Goal: Transaction & Acquisition: Purchase product/service

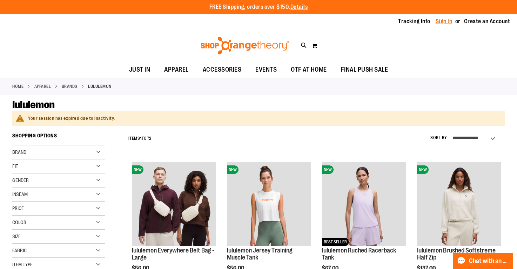
click at [449, 21] on link "Sign In" at bounding box center [444, 22] width 17 height 8
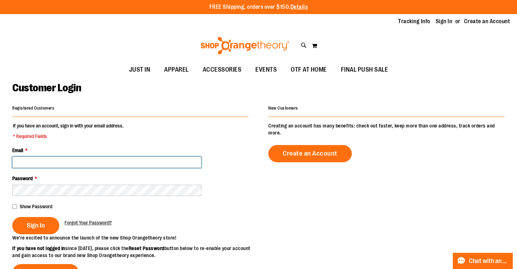
click at [137, 163] on input "Email *" at bounding box center [106, 161] width 189 height 11
type input "**********"
click at [12, 217] on button "Sign In" at bounding box center [35, 225] width 47 height 17
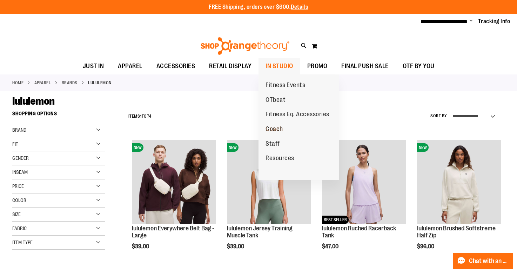
click at [279, 128] on span "Coach" at bounding box center [275, 129] width 18 height 9
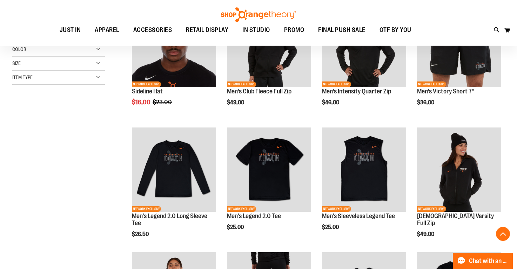
scroll to position [136, 0]
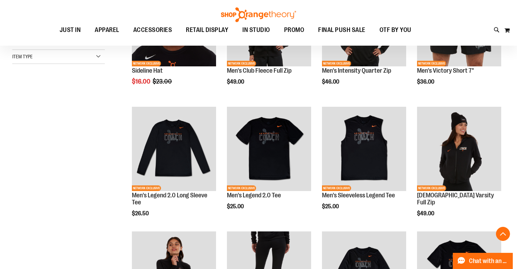
scroll to position [103, 0]
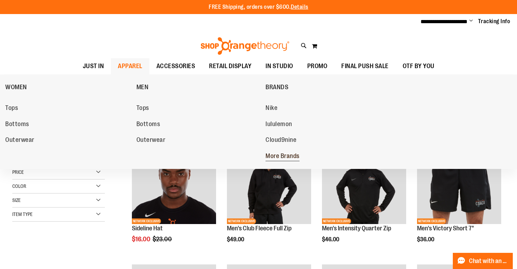
click at [285, 154] on span "More Brands" at bounding box center [283, 156] width 34 height 9
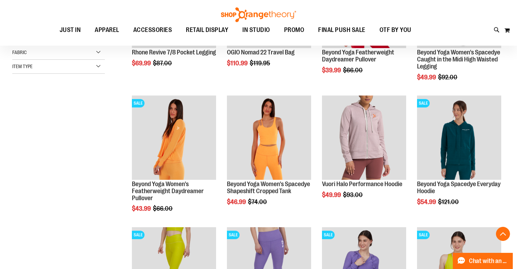
scroll to position [175, 0]
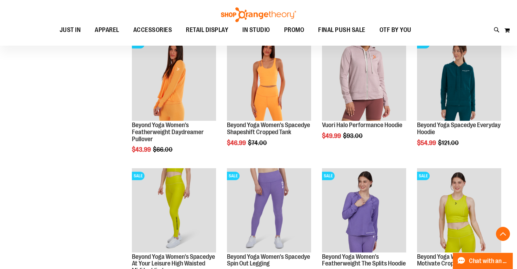
scroll to position [297, 0]
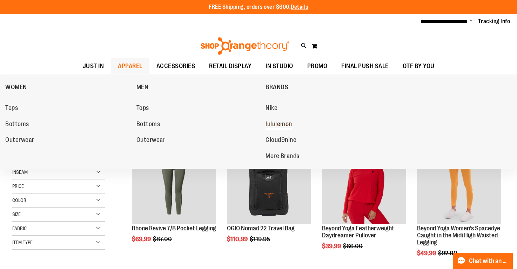
click at [277, 122] on span "lululemon" at bounding box center [279, 124] width 27 height 9
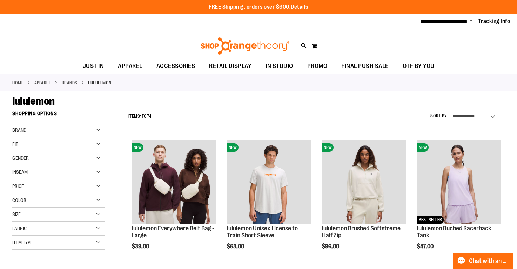
click at [100, 160] on div "Gender" at bounding box center [58, 158] width 93 height 14
click at [34, 180] on link "Women 54 items" at bounding box center [55, 179] width 89 height 7
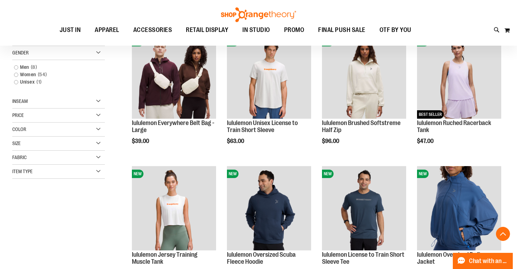
scroll to position [107, 0]
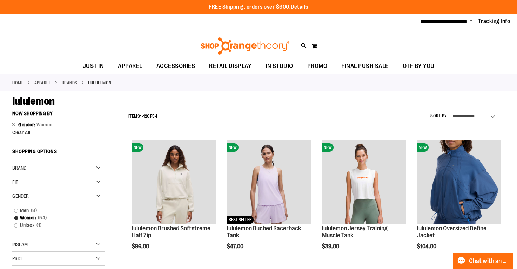
click at [482, 117] on select "**********" at bounding box center [475, 116] width 49 height 11
select select "*********"
click at [451, 111] on select "**********" at bounding box center [475, 116] width 49 height 11
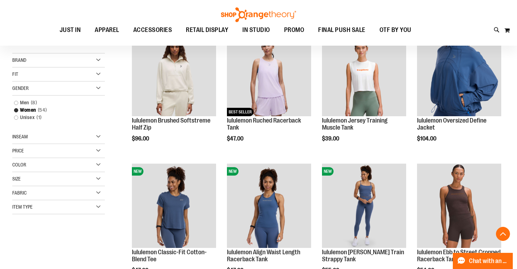
scroll to position [107, 0]
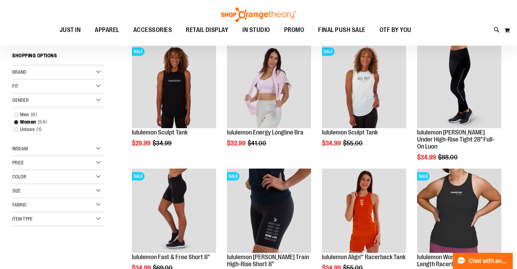
scroll to position [94, 0]
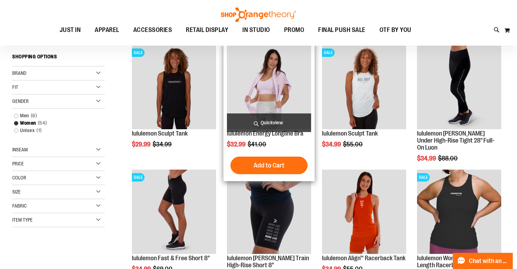
click at [274, 121] on span "Quickview" at bounding box center [269, 122] width 84 height 19
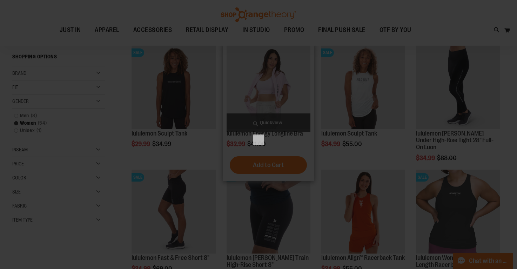
scroll to position [0, 0]
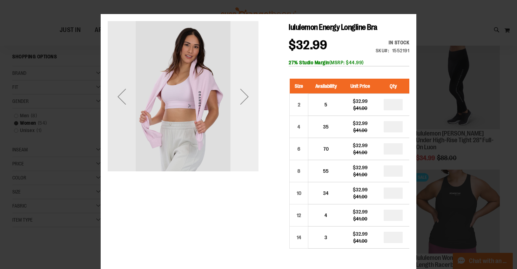
click at [249, 116] on div "Next" at bounding box center [244, 96] width 28 height 151
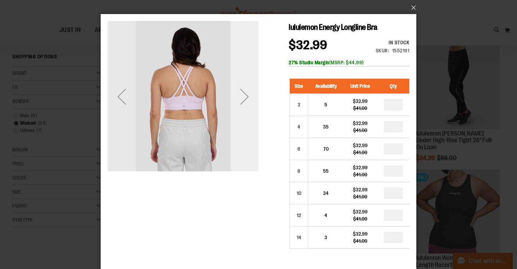
click at [249, 116] on div "Next" at bounding box center [244, 96] width 28 height 151
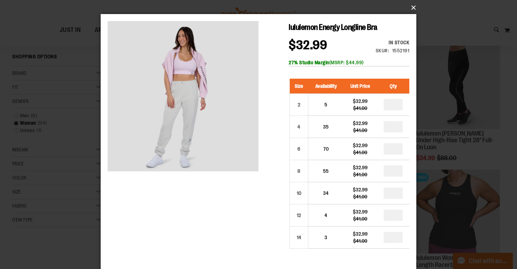
click at [414, 8] on button "×" at bounding box center [261, 7] width 316 height 15
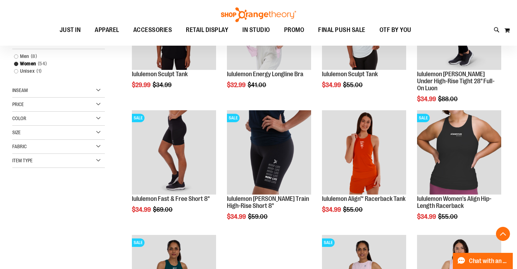
scroll to position [159, 0]
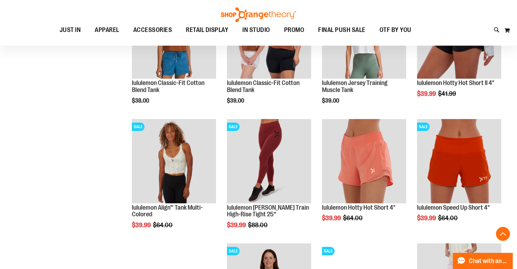
scroll to position [514, 0]
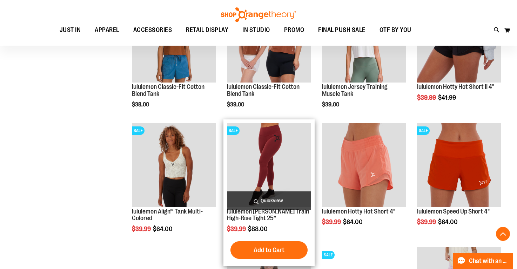
click at [289, 204] on span "Quickview" at bounding box center [269, 200] width 84 height 19
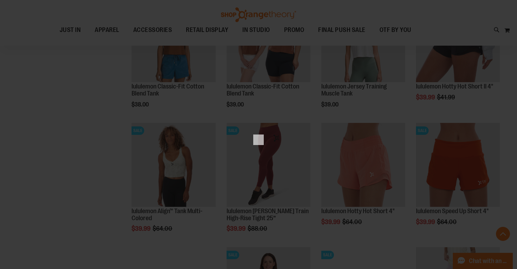
scroll to position [0, 0]
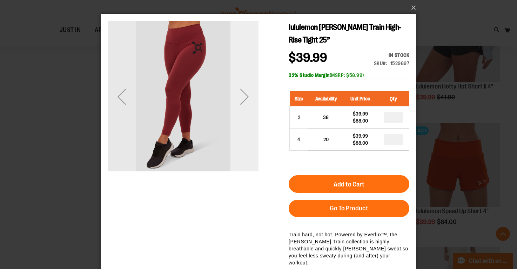
click at [253, 94] on div "Next" at bounding box center [244, 96] width 28 height 28
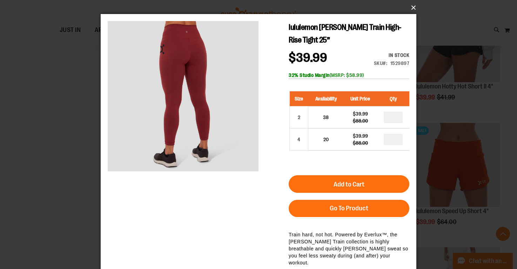
click at [412, 8] on button "×" at bounding box center [261, 7] width 316 height 15
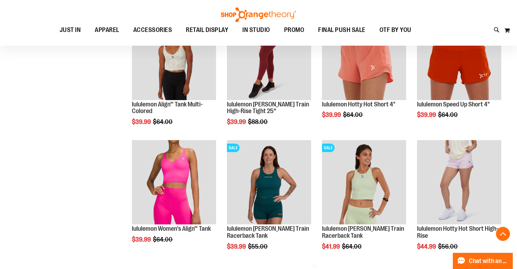
scroll to position [635, 0]
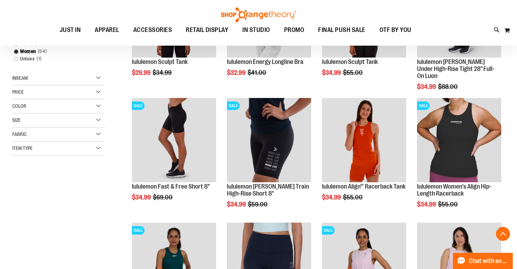
scroll to position [121, 0]
